Goal: Information Seeking & Learning: Learn about a topic

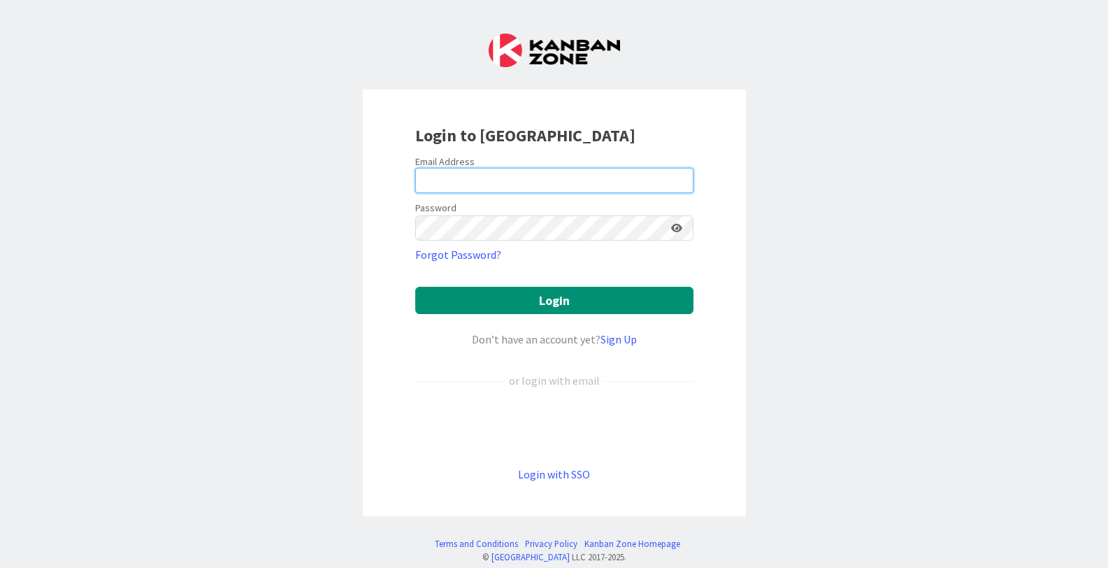
click at [615, 180] on input "email" at bounding box center [554, 180] width 278 height 25
click at [0, 567] on com-1password-button at bounding box center [0, 568] width 0 height 0
type input "[PERSON_NAME][EMAIL_ADDRESS][PERSON_NAME][DOMAIN_NAME]"
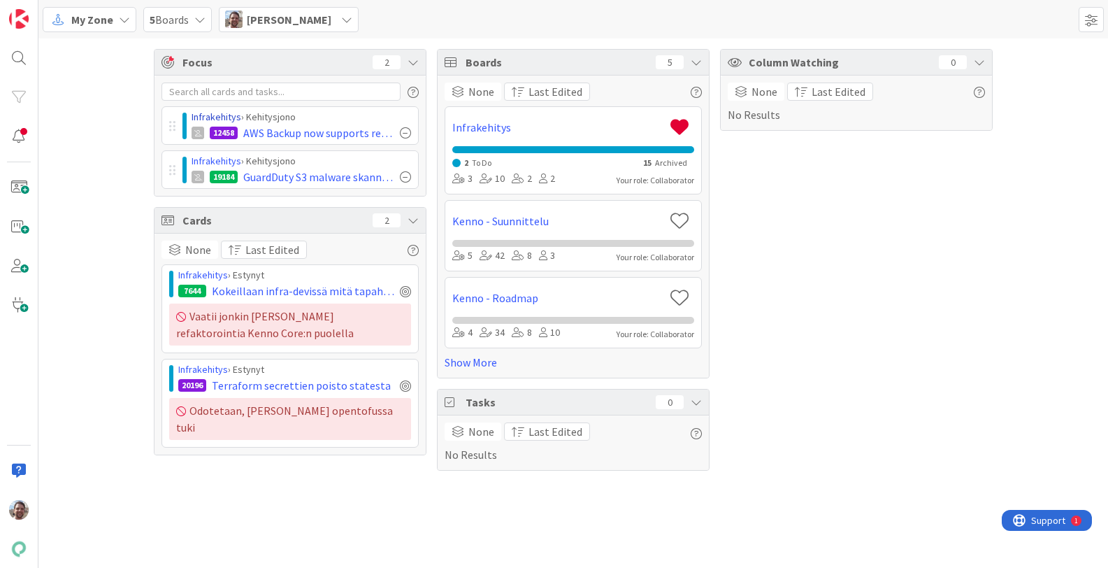
click at [223, 114] on link "Infrakehitys" at bounding box center [217, 116] width 50 height 13
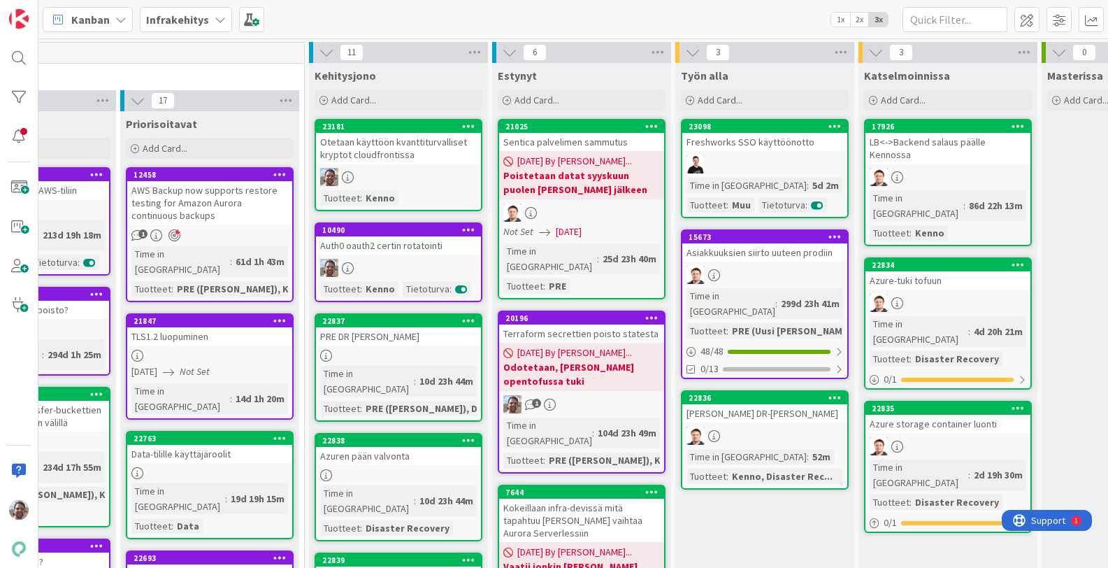
scroll to position [0, 322]
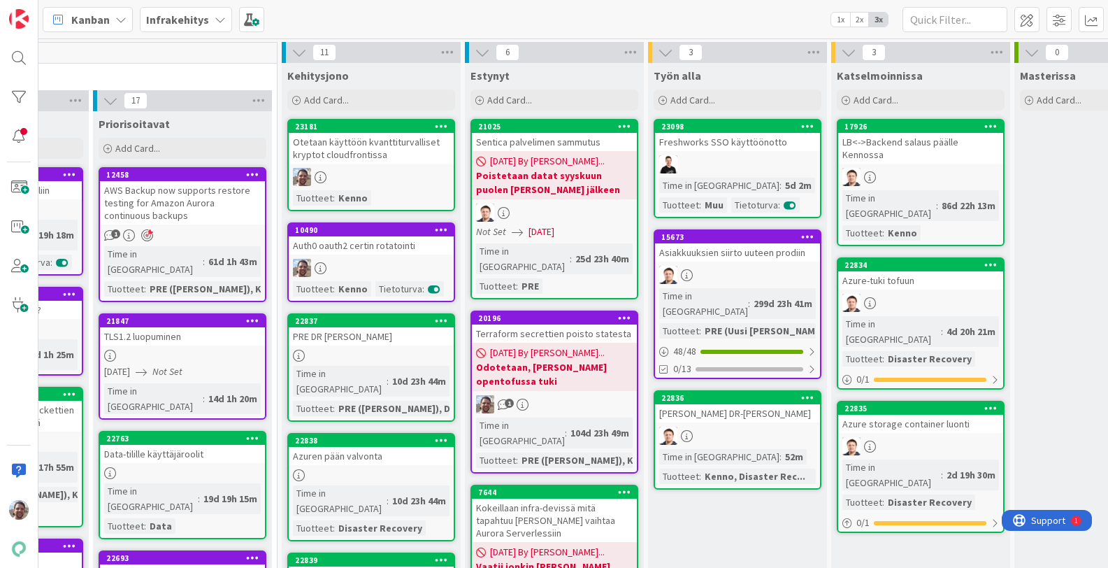
click at [403, 243] on div "Auth0 oauth2 certin rotatointi" at bounding box center [371, 245] width 165 height 18
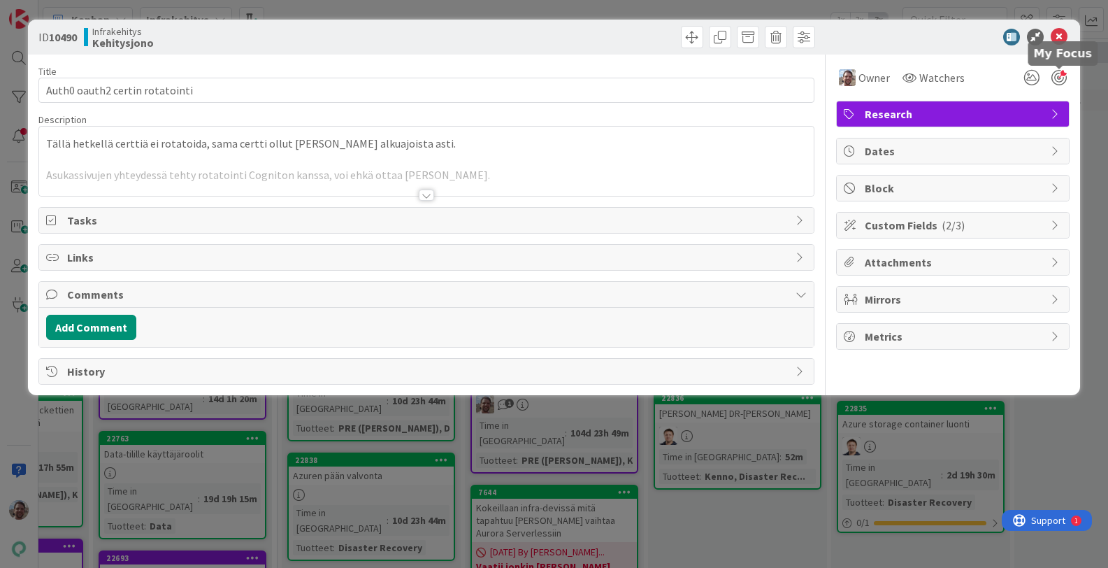
click at [1058, 78] on div at bounding box center [1059, 77] width 15 height 15
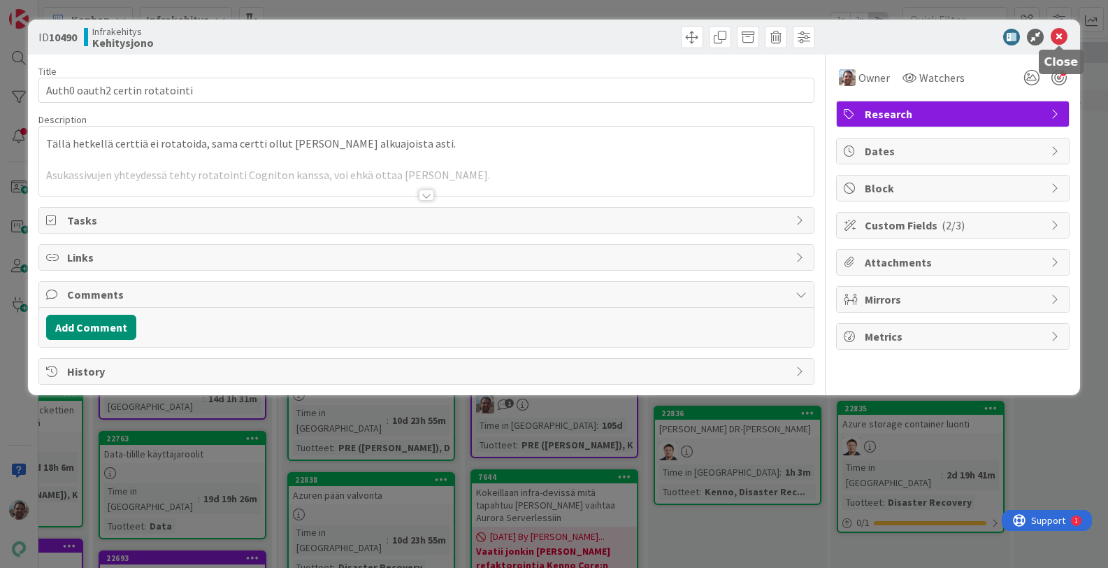
click at [1064, 34] on icon at bounding box center [1059, 37] width 17 height 17
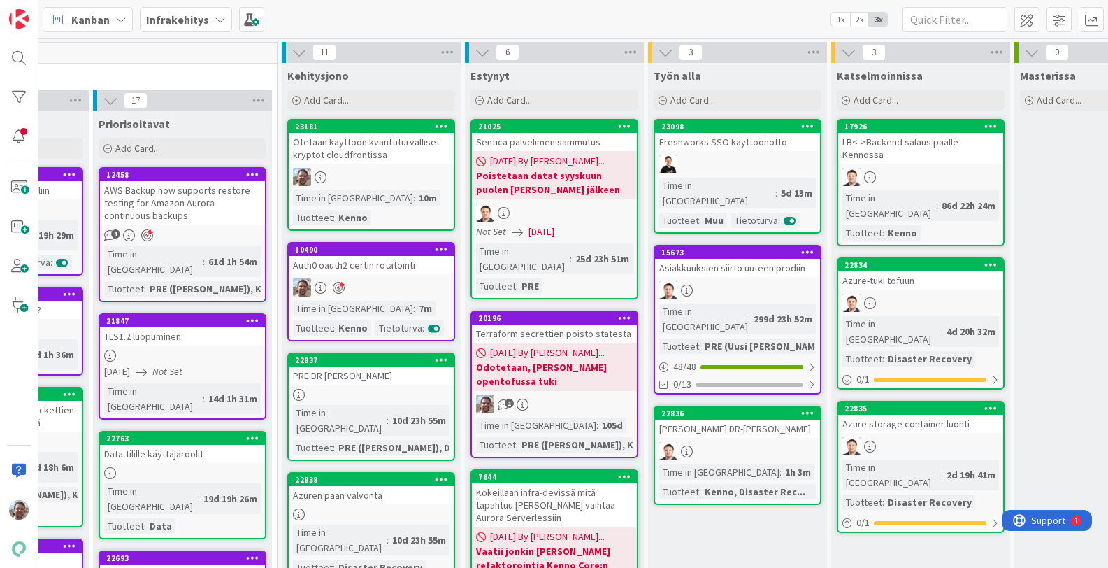
click at [406, 157] on div "Otetaan käyttöön kvanttiturvalliset kryptot cloudfrontissa" at bounding box center [371, 148] width 165 height 31
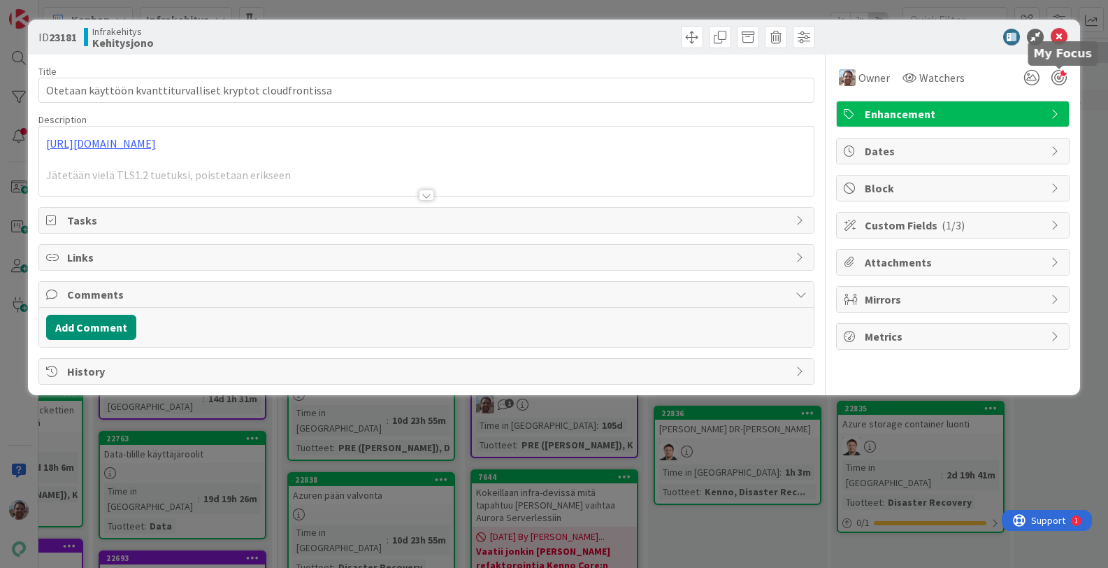
click at [1054, 75] on div at bounding box center [1059, 77] width 15 height 15
click at [1061, 39] on icon at bounding box center [1059, 37] width 17 height 17
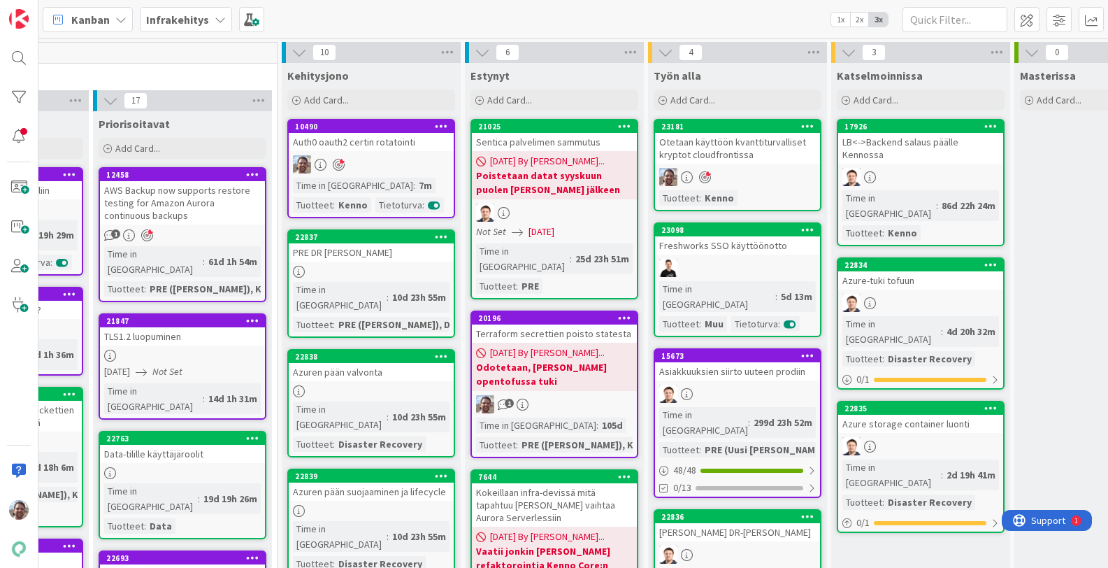
click at [741, 152] on div "Otetaan käyttöön kvanttiturvalliset kryptot cloudfrontissa" at bounding box center [737, 148] width 165 height 31
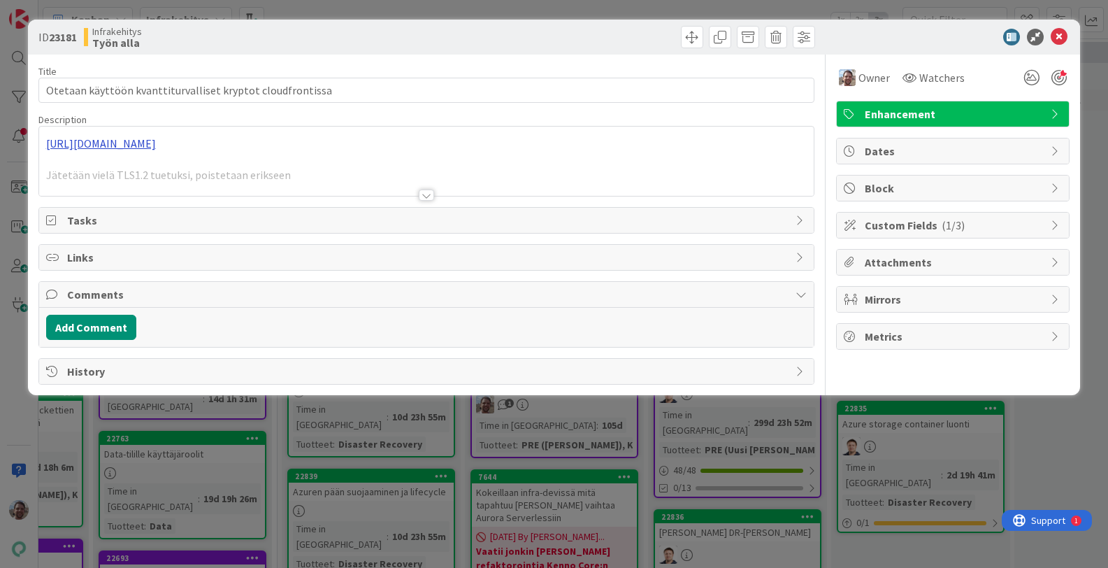
click at [529, 143] on div "[URL][DOMAIN_NAME] Jätetään vielä TLS1.2 tuetuksi, poistetaan erikseen" at bounding box center [426, 161] width 775 height 69
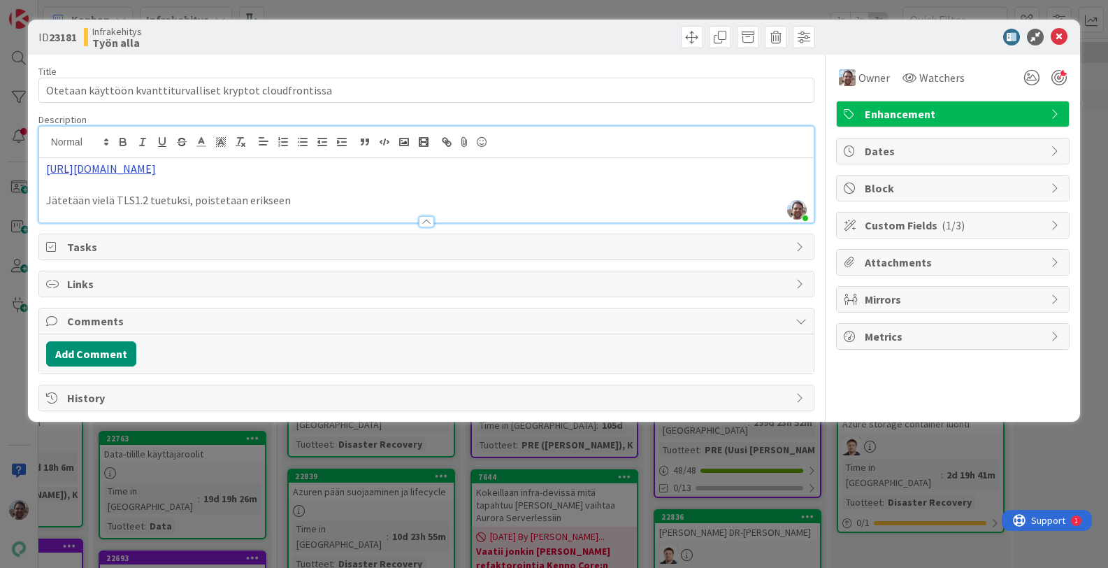
click at [156, 166] on link "[URL][DOMAIN_NAME]" at bounding box center [101, 169] width 110 height 14
click at [322, 194] on link "[URL][DOMAIN_NAME]" at bounding box center [274, 196] width 96 height 18
